Goal: Information Seeking & Learning: Check status

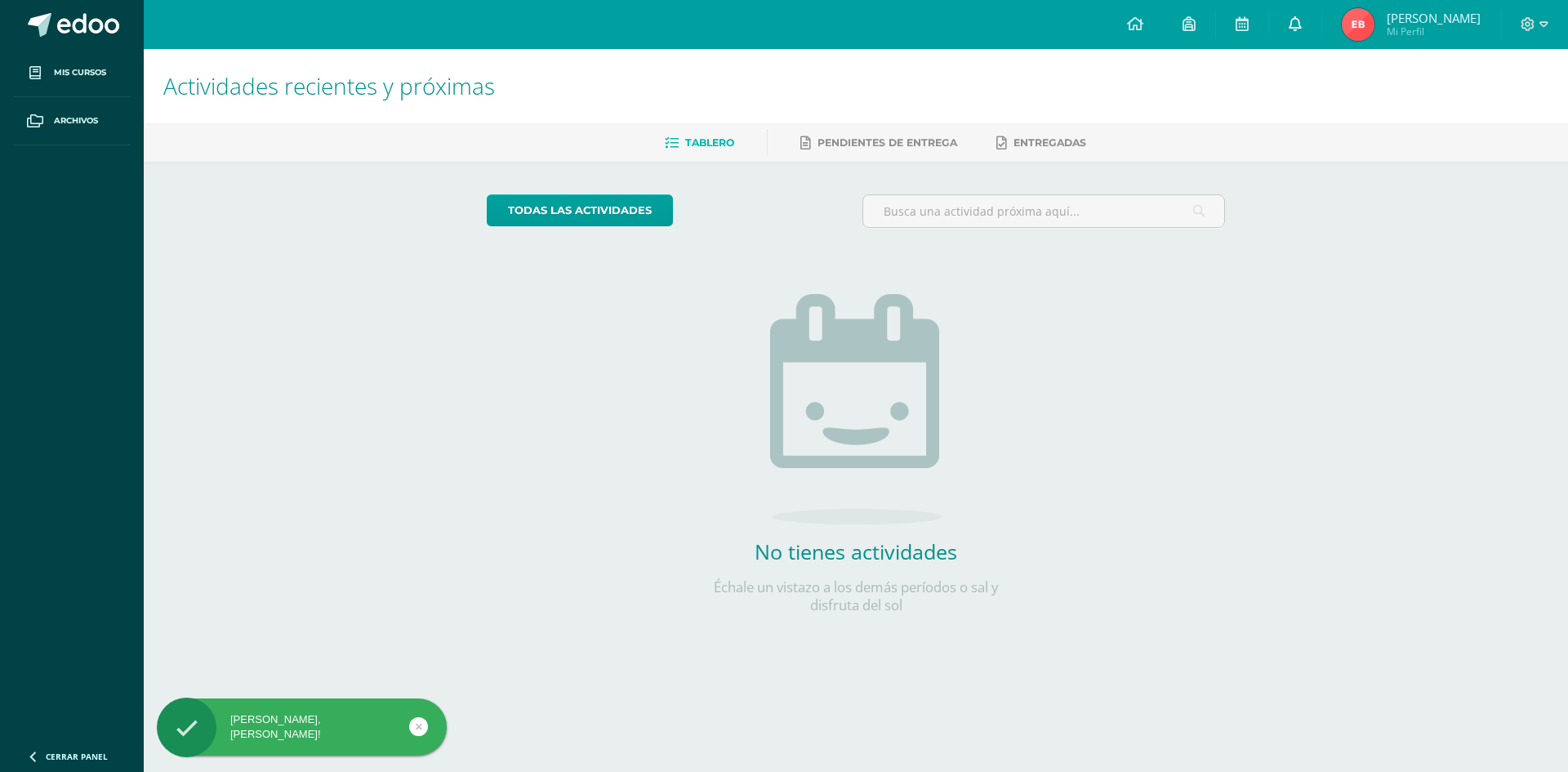
click at [1285, 26] on link at bounding box center [1295, 24] width 52 height 49
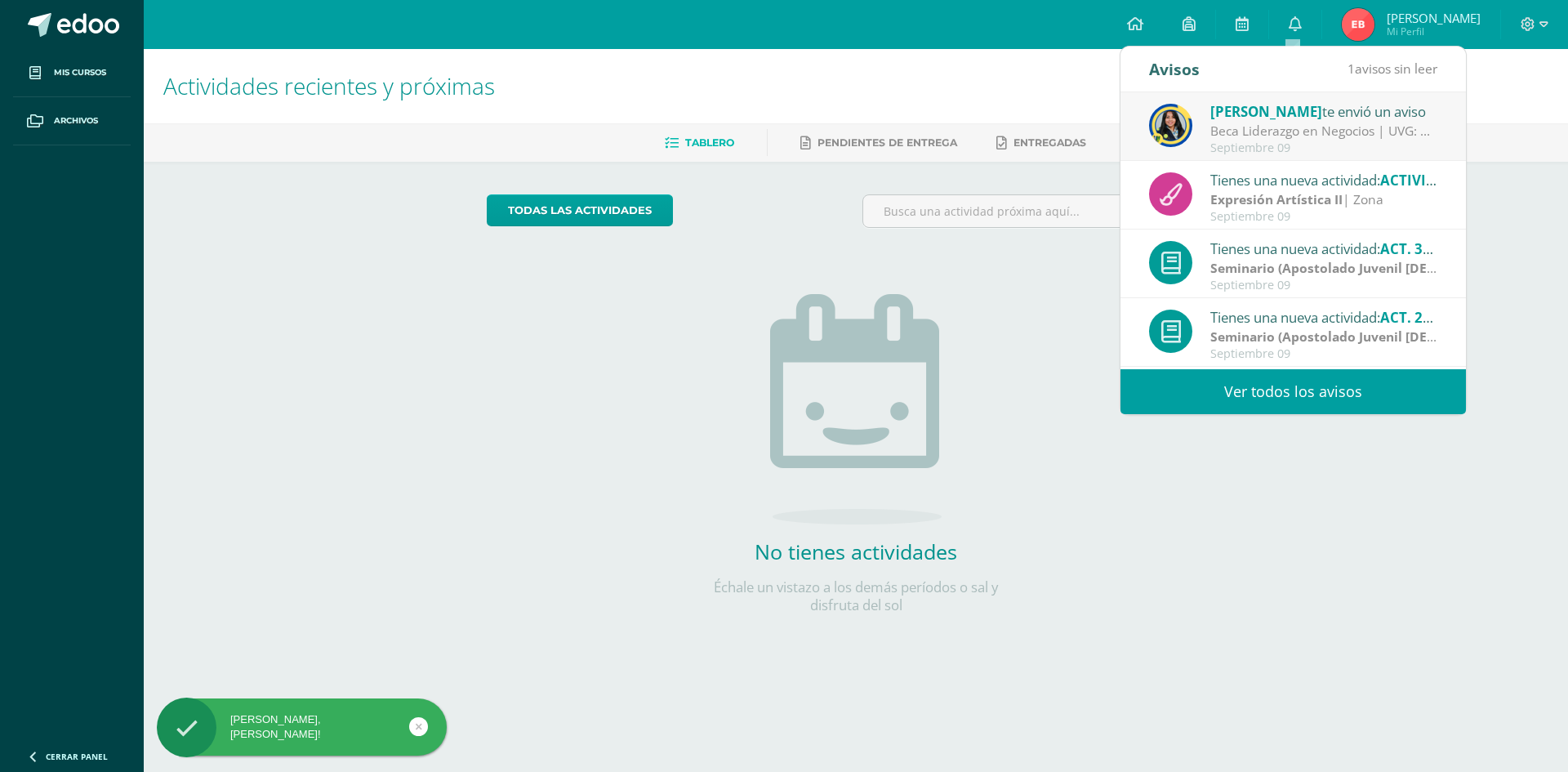
click at [1335, 379] on link "Ver todos los avisos" at bounding box center [1293, 390] width 346 height 45
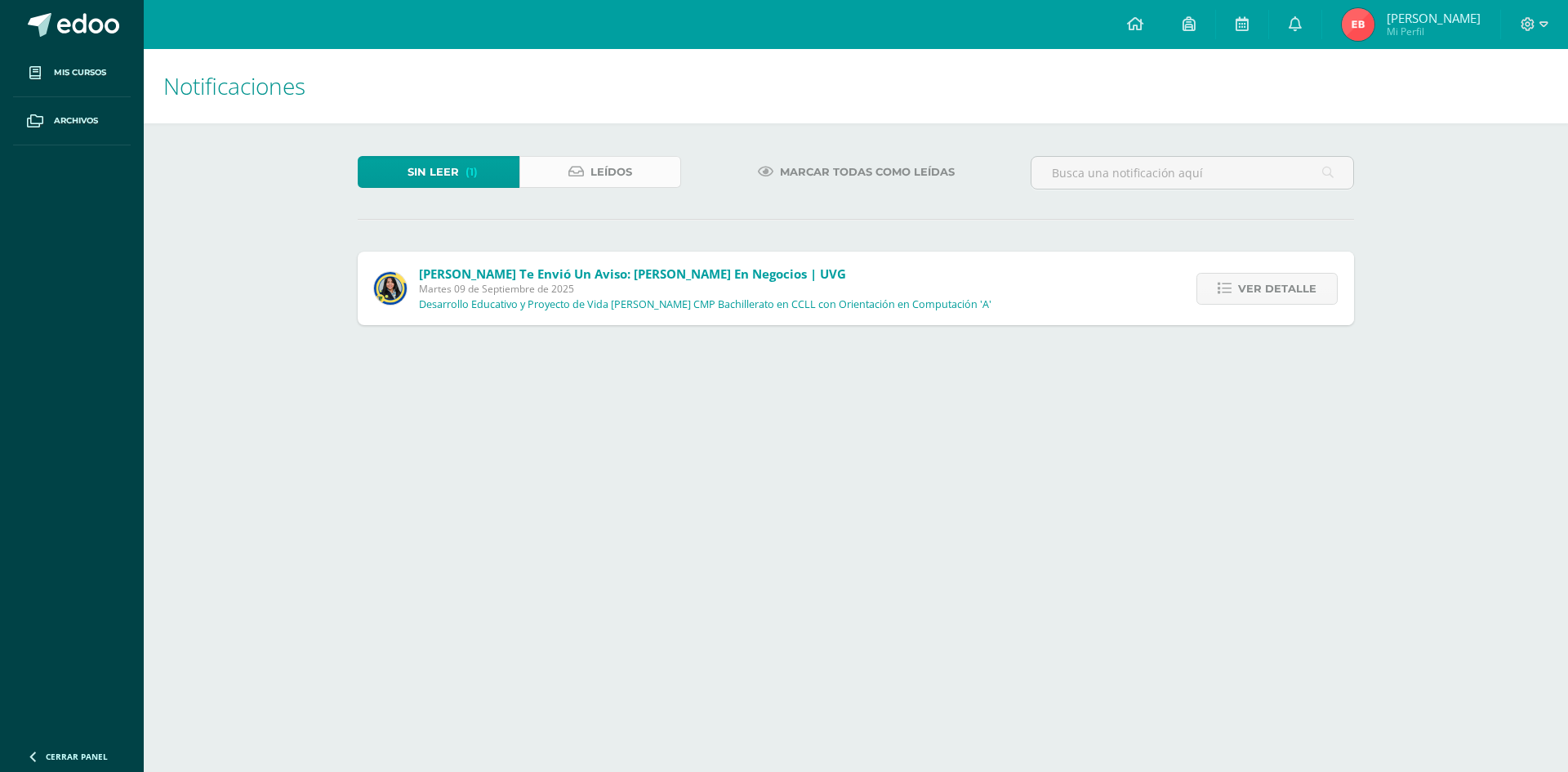
click at [636, 158] on link "Leídos" at bounding box center [600, 172] width 161 height 32
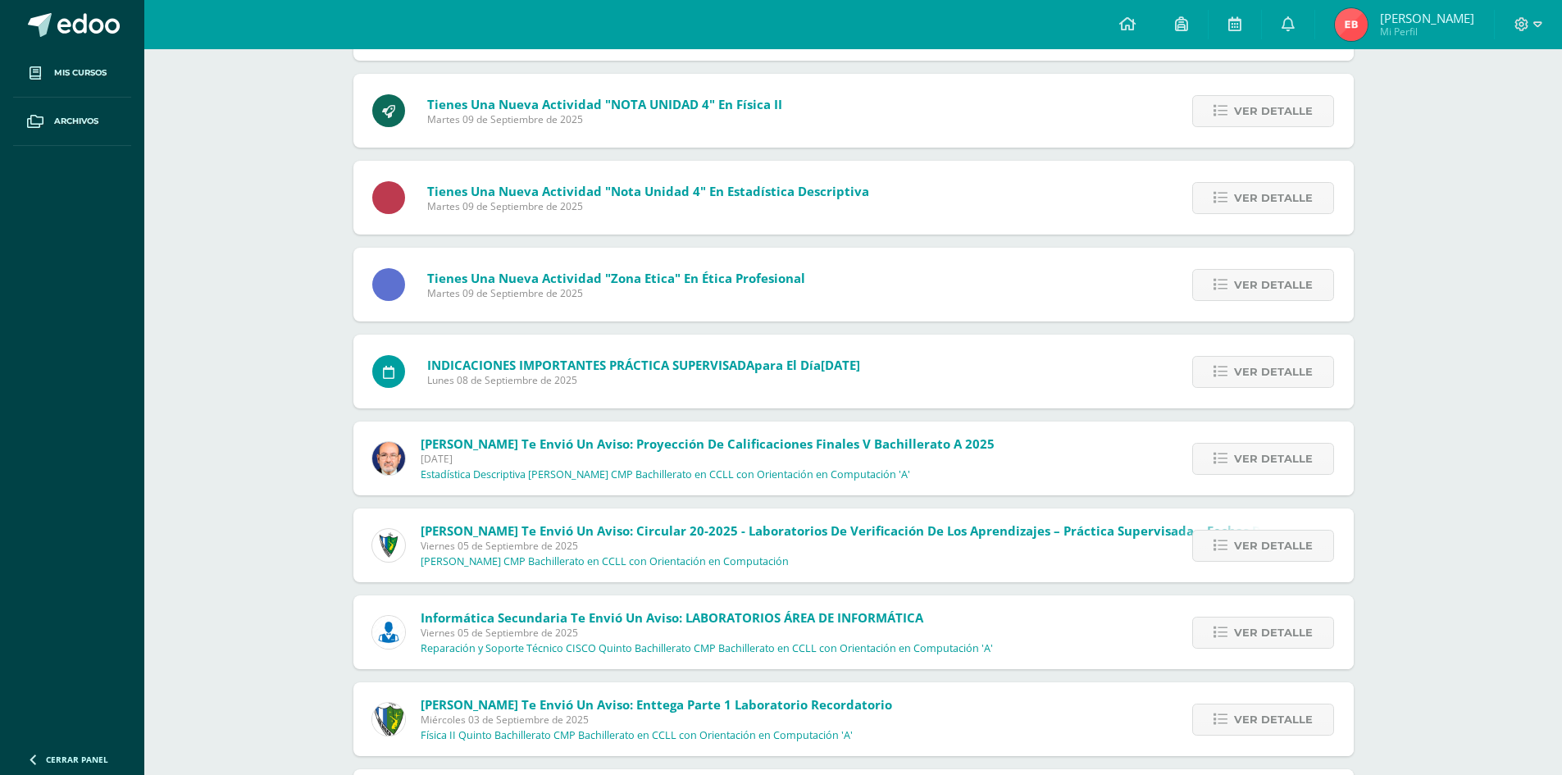
scroll to position [1897, 0]
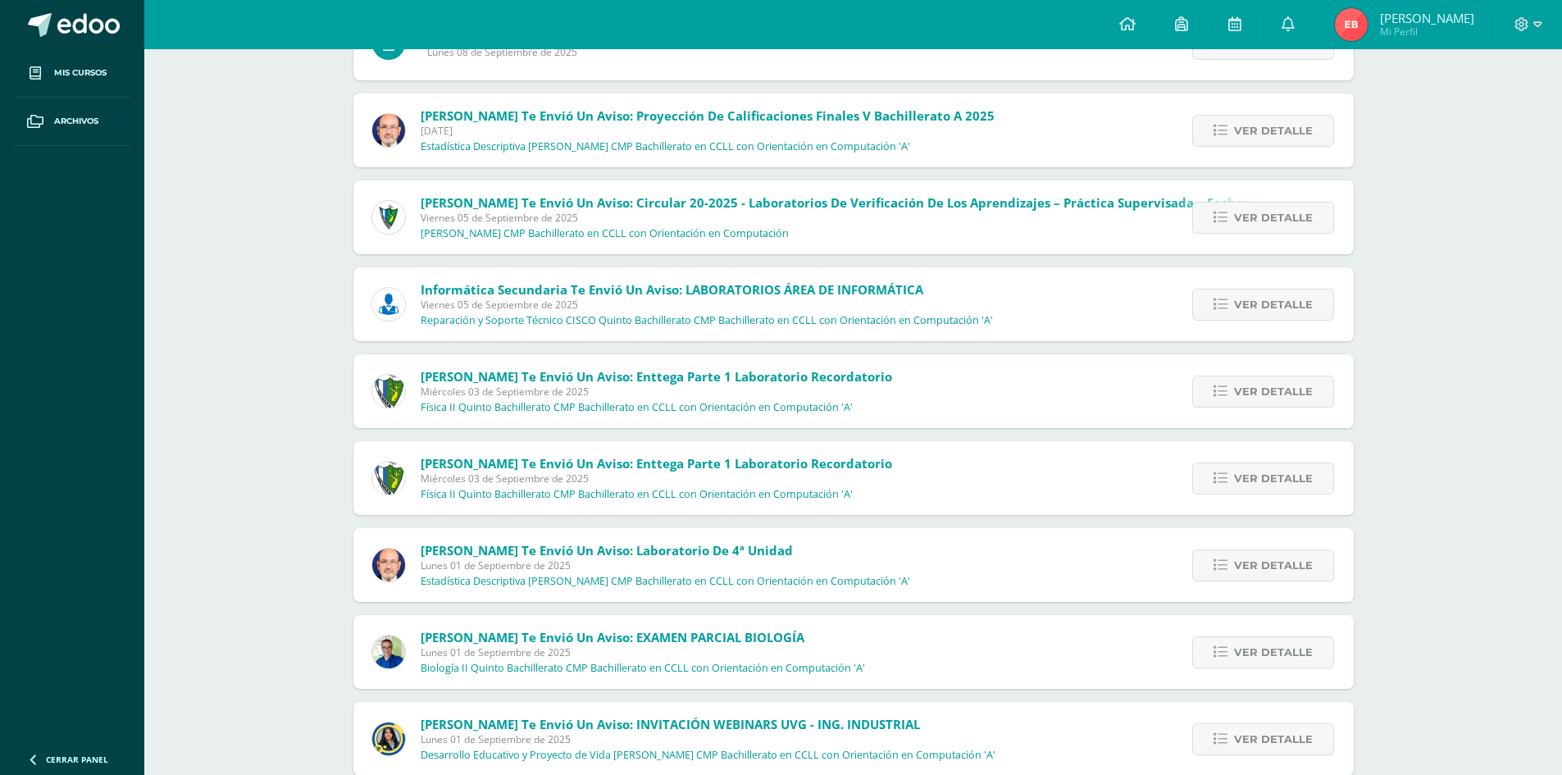
drag, startPoint x: 1240, startPoint y: 298, endPoint x: 1237, endPoint y: 275, distance: 23.2
click at [1237, 275] on div "Ver detalle" at bounding box center [1260, 304] width 186 height 74
click at [1230, 287] on div "Ver detalle" at bounding box center [1260, 304] width 186 height 74
click at [1218, 298] on icon at bounding box center [1220, 305] width 14 height 14
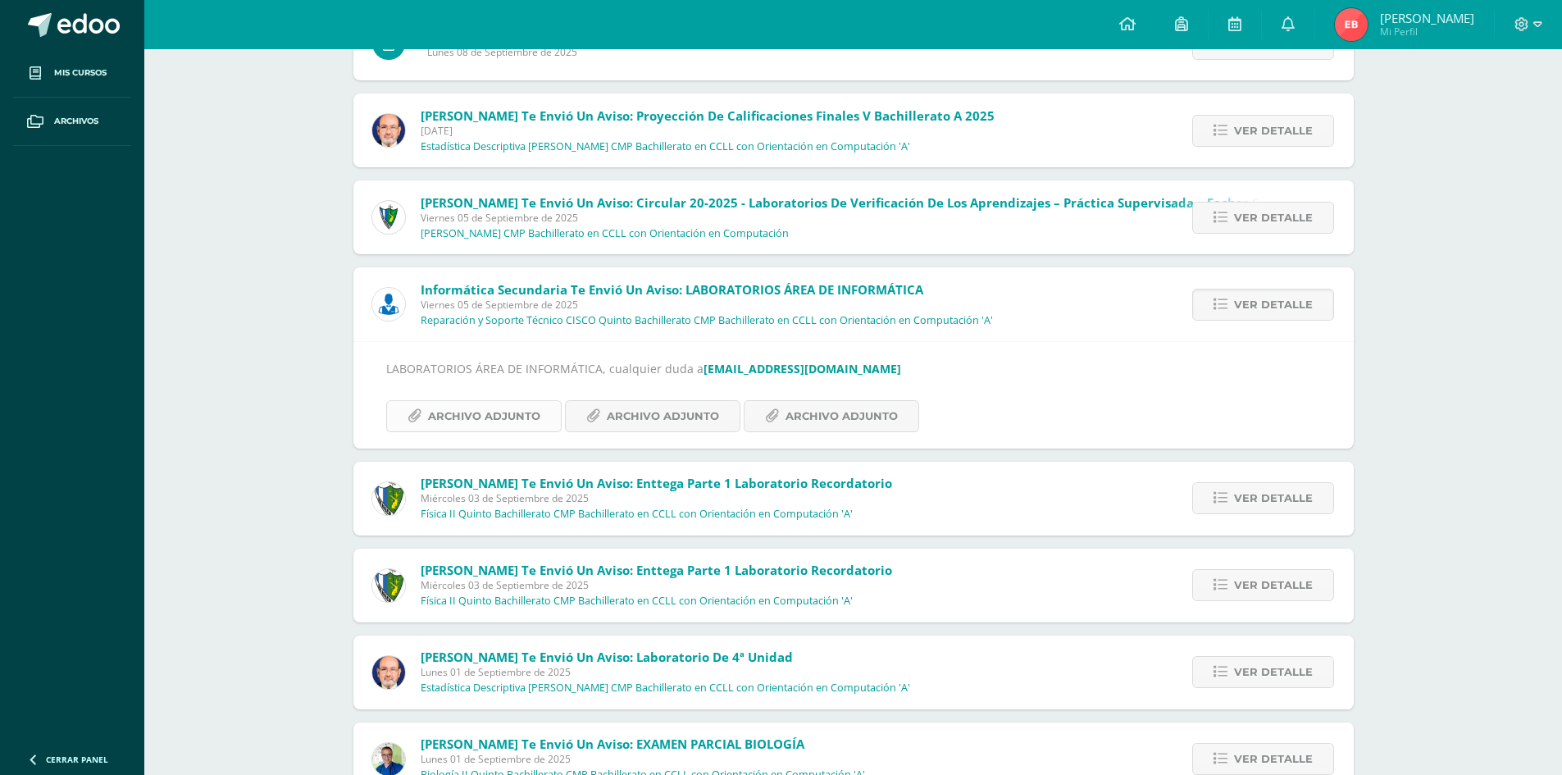
click at [510, 412] on span "Archivo Adjunto" at bounding box center [484, 416] width 112 height 30
